Goal: Navigation & Orientation: Understand site structure

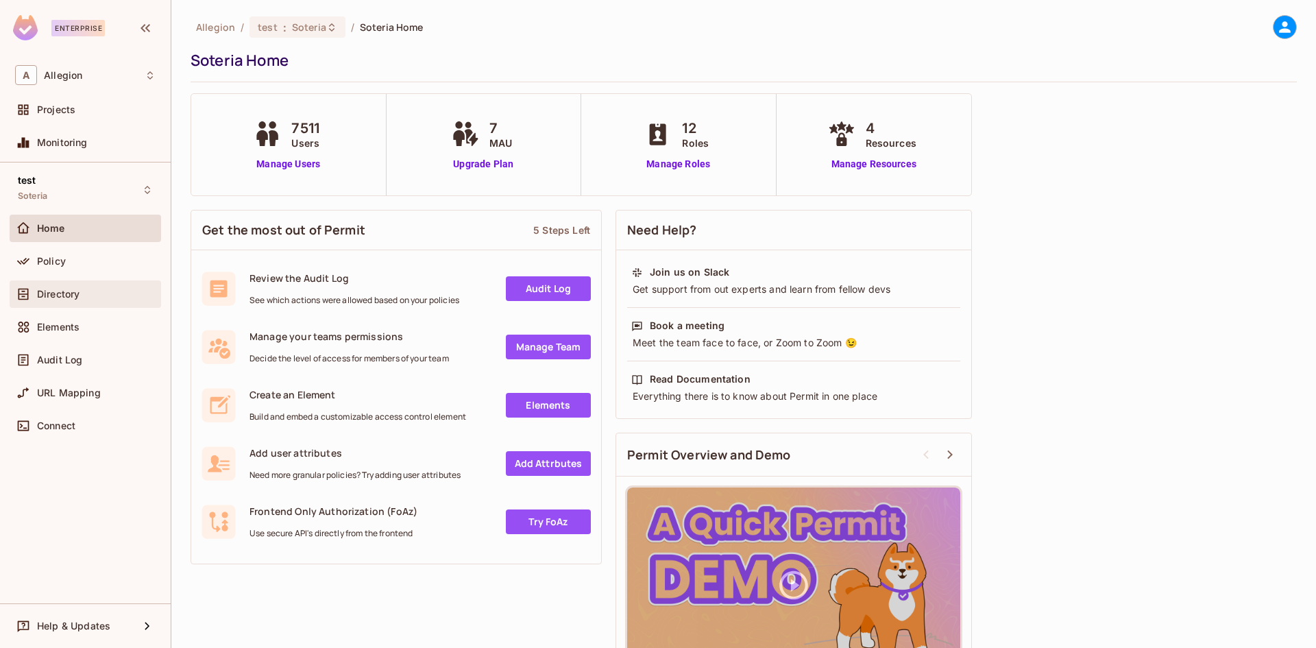
click at [74, 295] on span "Directory" at bounding box center [58, 294] width 43 height 11
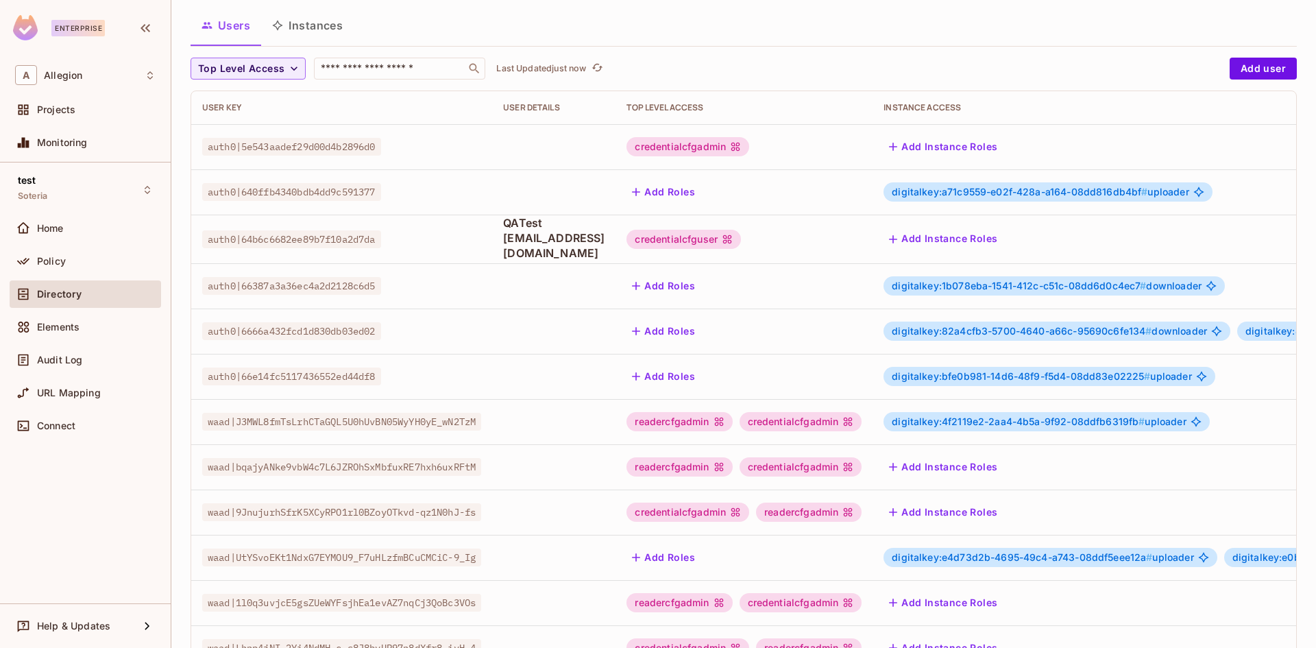
scroll to position [71, 0]
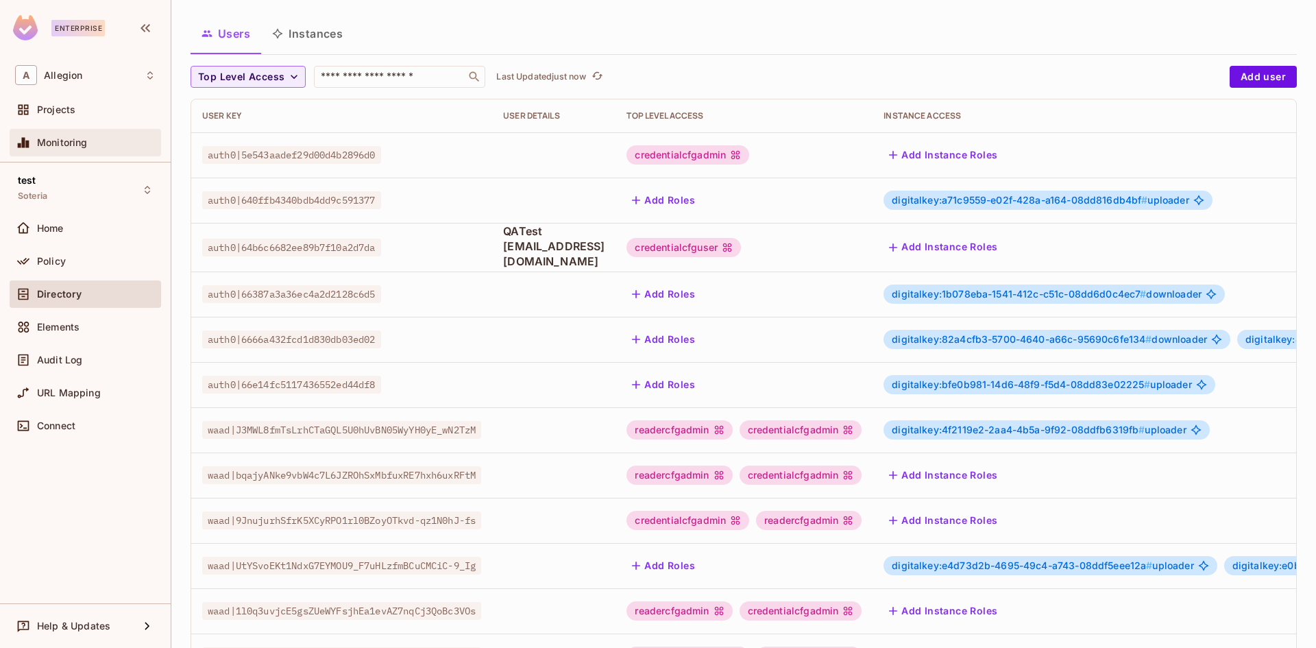
click at [87, 145] on span "Monitoring" at bounding box center [62, 142] width 51 height 11
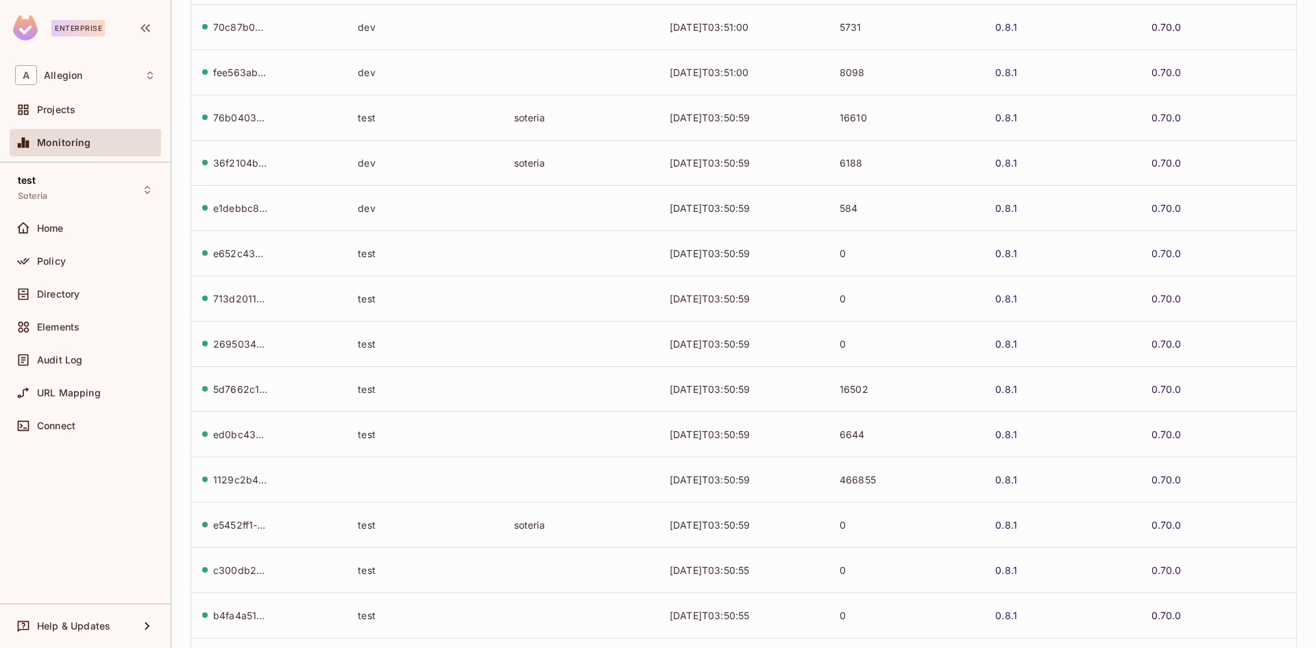
scroll to position [273, 0]
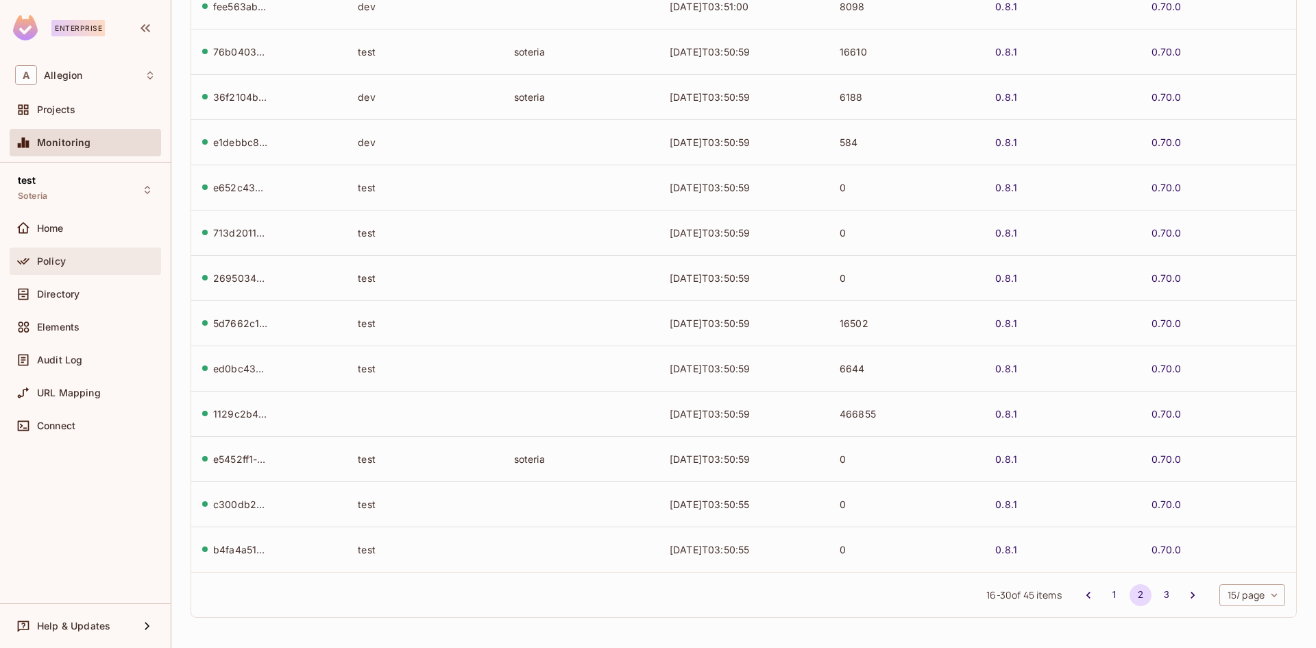
click at [75, 252] on div "Policy" at bounding box center [85, 260] width 151 height 27
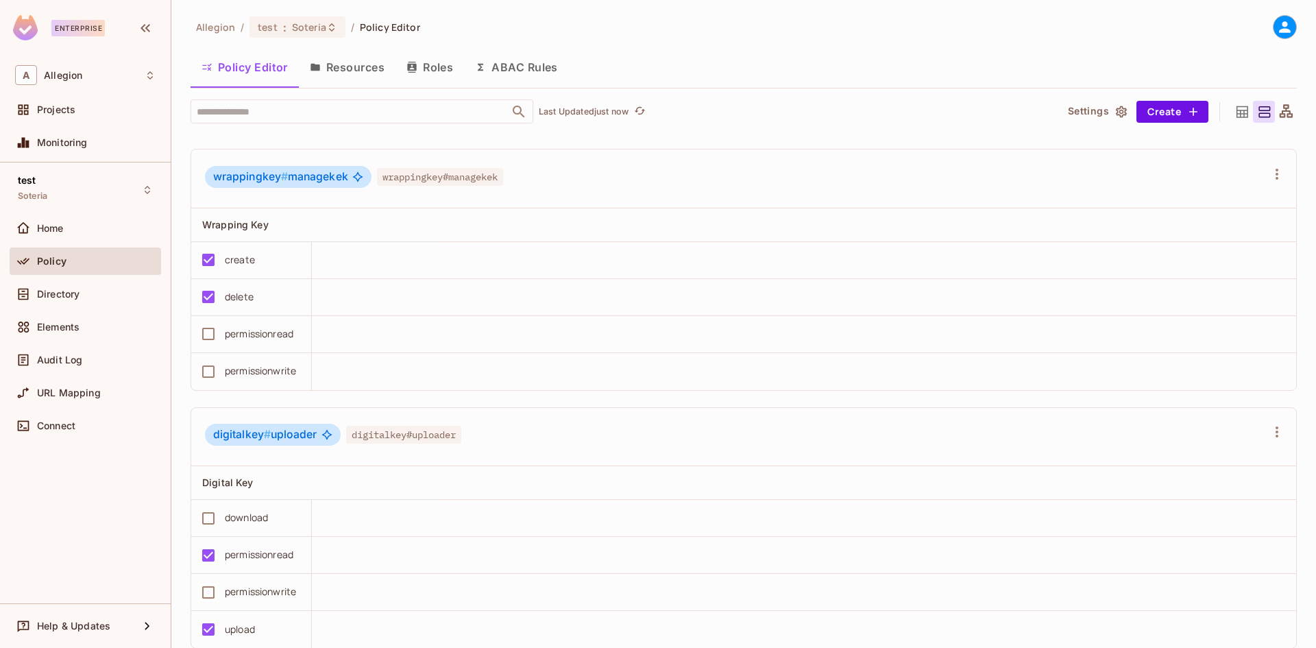
scroll to position [45, 0]
